Goal: Transaction & Acquisition: Book appointment/travel/reservation

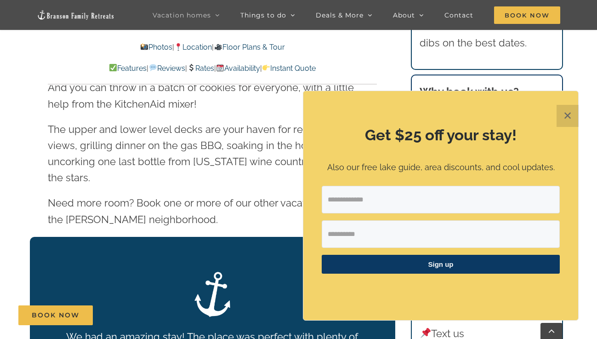
scroll to position [1379, 0]
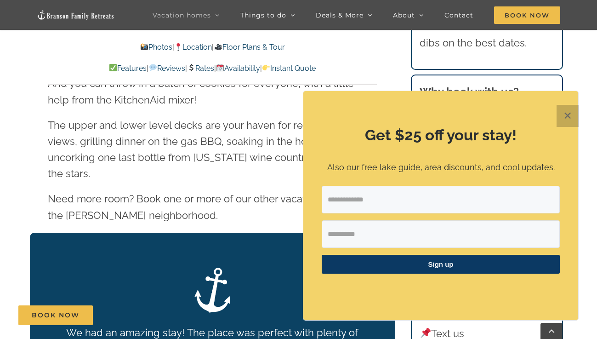
click at [571, 120] on button "✕" at bounding box center [568, 116] width 22 height 22
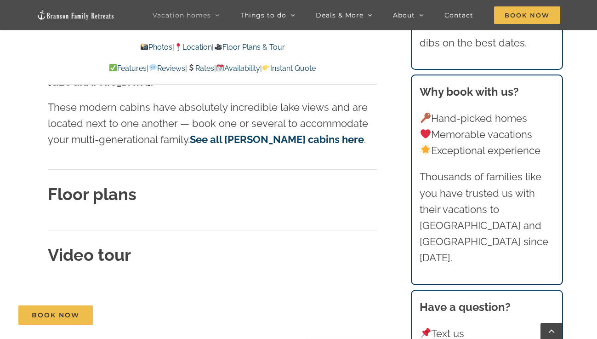
scroll to position [2762, 0]
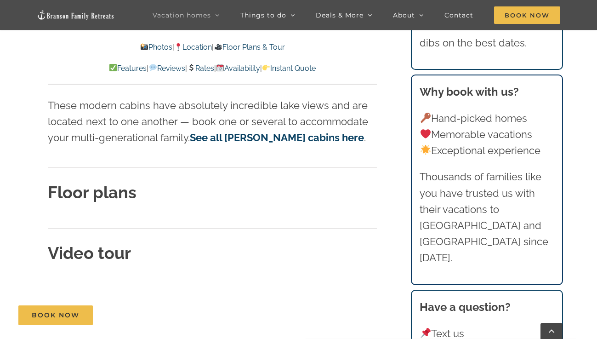
click at [151, 181] on h2 "Floor plans" at bounding box center [212, 192] width 329 height 23
click at [120, 182] on strong "Floor plans" at bounding box center [92, 191] width 89 height 19
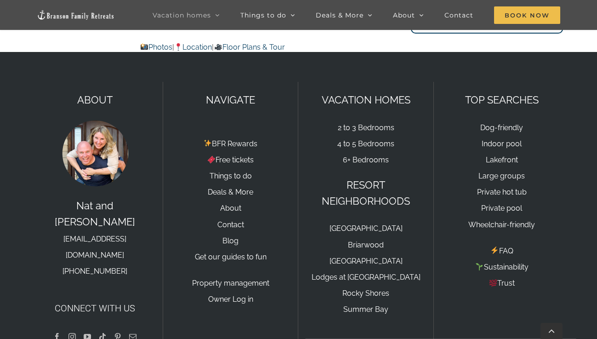
scroll to position [5875, 0]
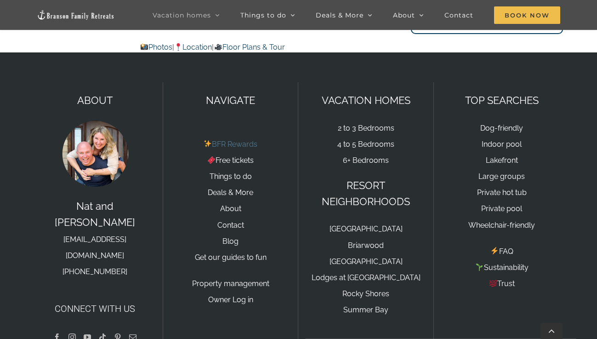
click at [245, 140] on link "BFR Rewards" at bounding box center [231, 144] width 54 height 9
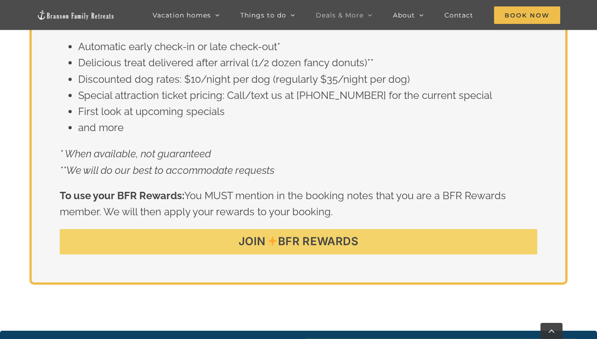
scroll to position [1607, 0]
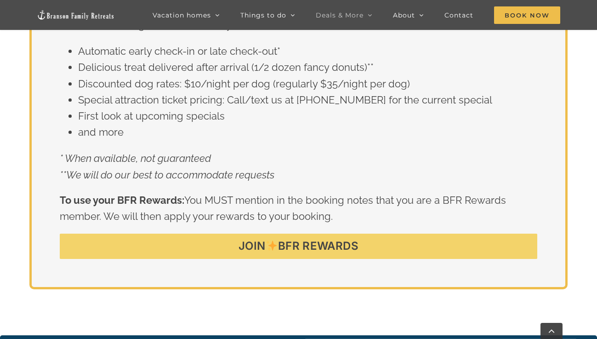
click at [360, 234] on link "JOIN BFR REWARDS" at bounding box center [298, 246] width 477 height 25
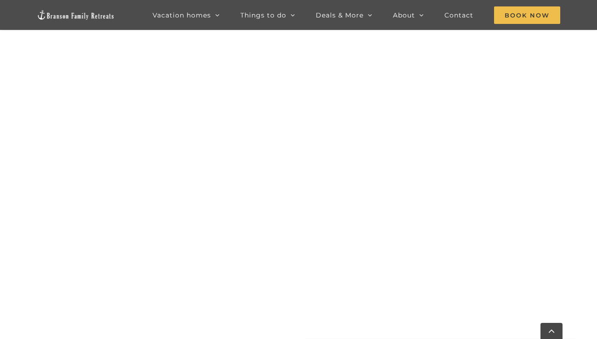
scroll to position [621, 0]
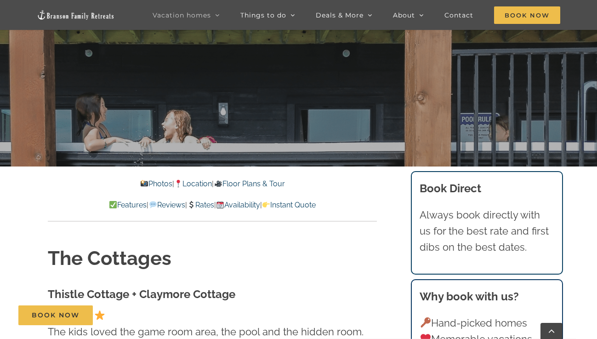
scroll to position [197, 0]
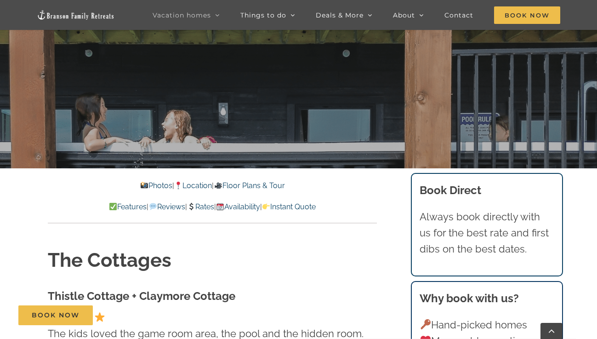
click at [244, 184] on link "Floor Plans & Tour" at bounding box center [249, 185] width 71 height 9
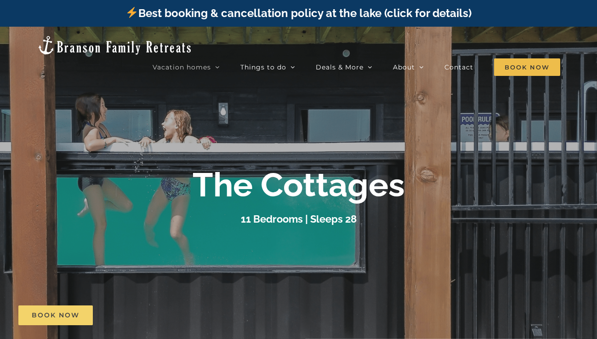
click at [63, 317] on span "Book Now" at bounding box center [56, 315] width 48 height 8
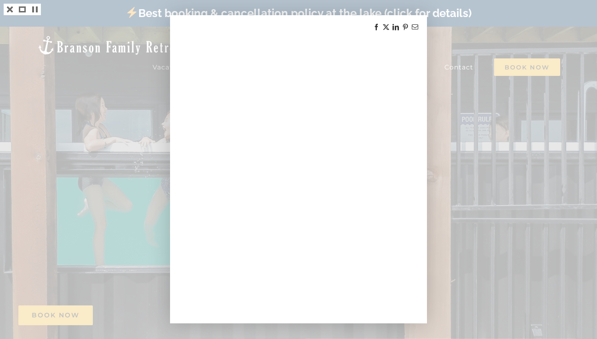
click at [387, 24] on link at bounding box center [385, 26] width 7 height 7
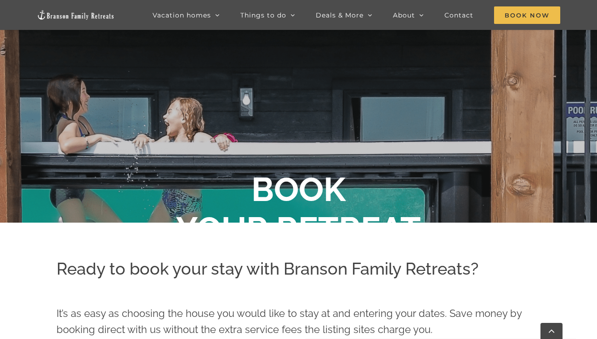
scroll to position [148, 0]
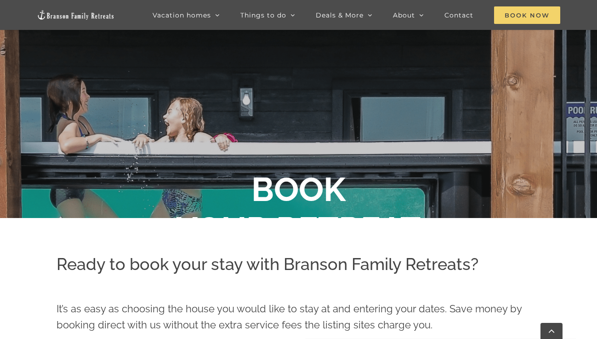
click at [519, 19] on span "Book Now" at bounding box center [527, 14] width 66 height 17
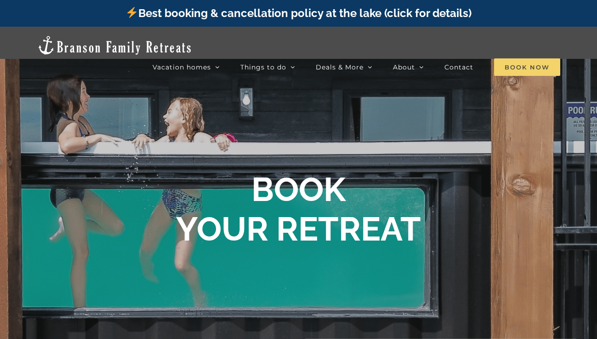
click at [509, 58] on span "Book Now" at bounding box center [527, 66] width 66 height 17
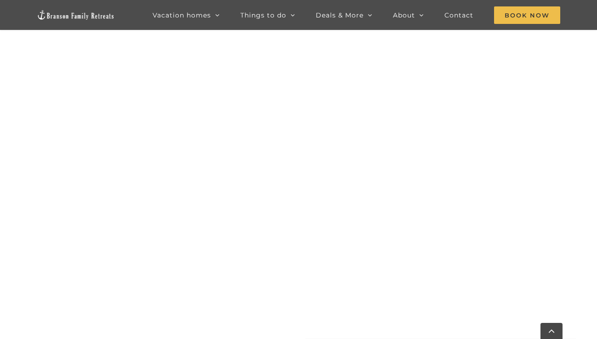
scroll to position [792, 0]
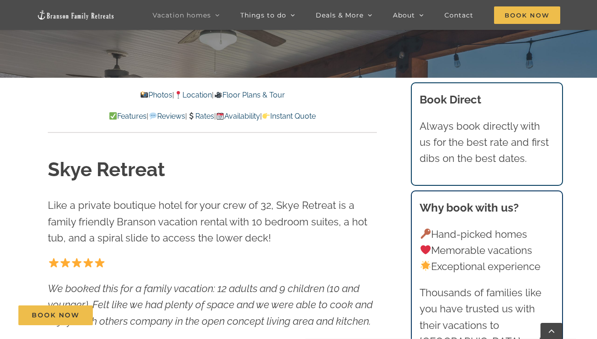
scroll to position [286, 0]
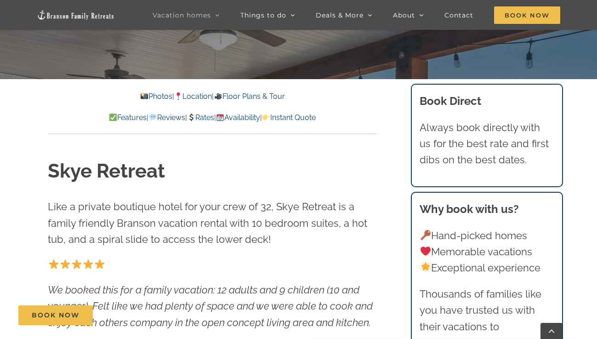
click at [205, 118] on link "Rates" at bounding box center [200, 117] width 27 height 9
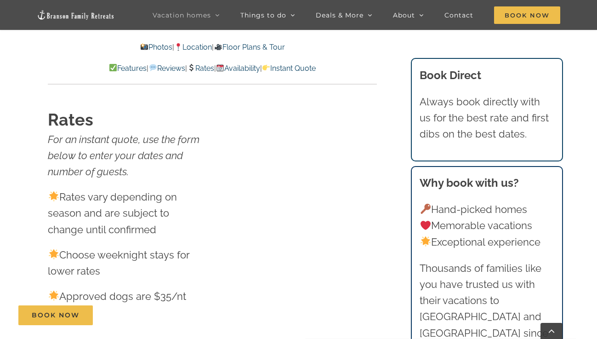
scroll to position [5781, 0]
